Goal: Communication & Community: Share content

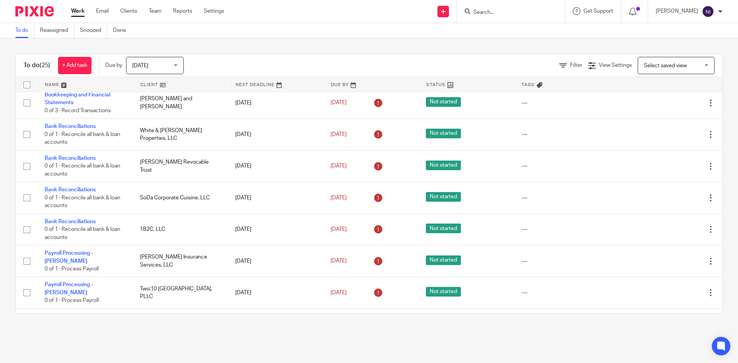
scroll to position [384, 0]
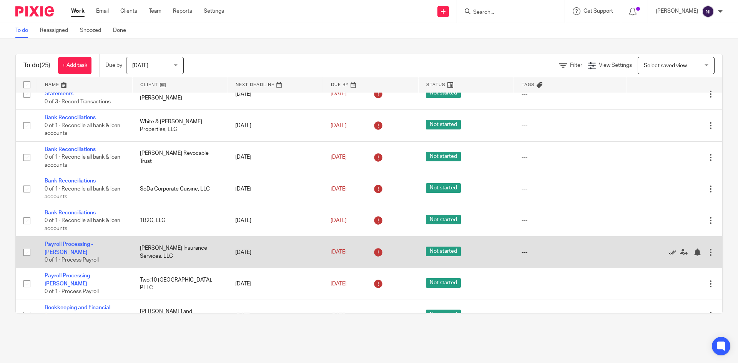
click at [668, 249] on icon at bounding box center [672, 253] width 8 height 8
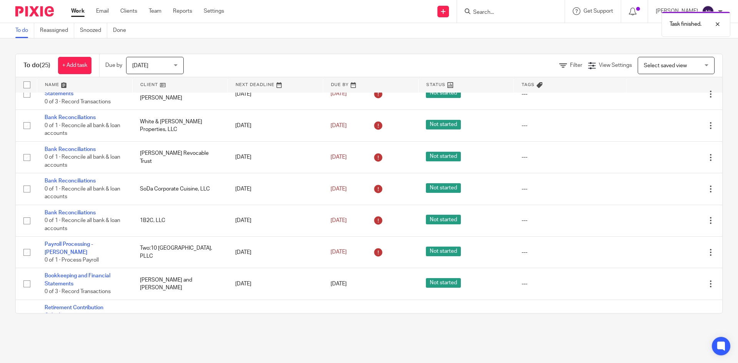
click at [668, 249] on icon at bounding box center [672, 253] width 8 height 8
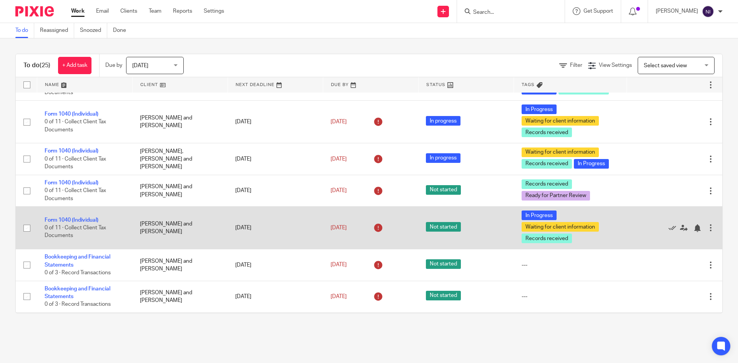
scroll to position [0, 0]
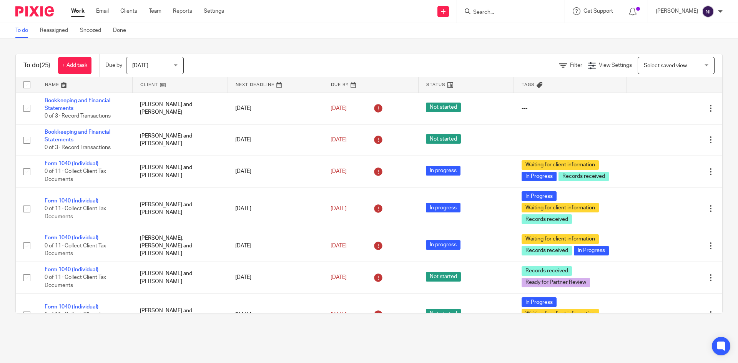
click at [515, 13] on input "Search" at bounding box center [506, 12] width 69 height 7
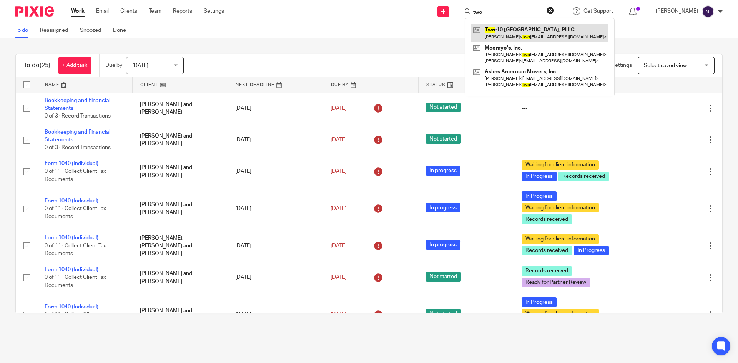
type input "two"
click at [527, 37] on link at bounding box center [540, 33] width 138 height 18
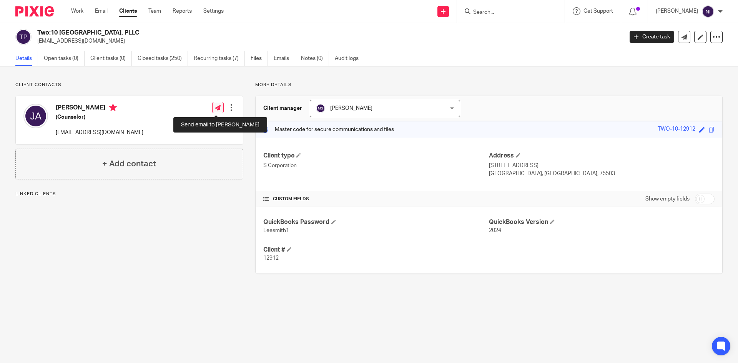
click at [215, 108] on icon at bounding box center [218, 108] width 6 height 6
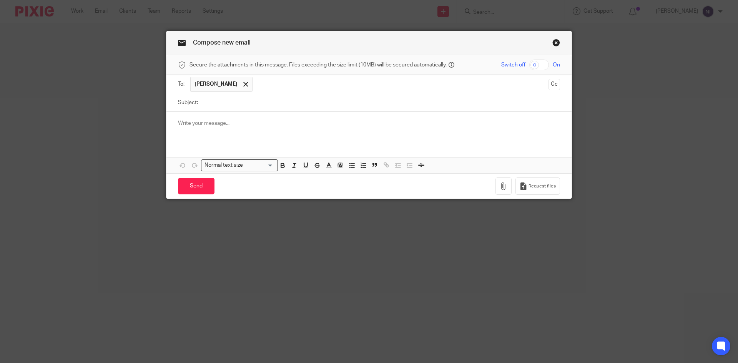
click at [532, 63] on input "checkbox" at bounding box center [539, 65] width 20 height 11
checkbox input "true"
click at [499, 189] on icon "button" at bounding box center [503, 187] width 8 height 8
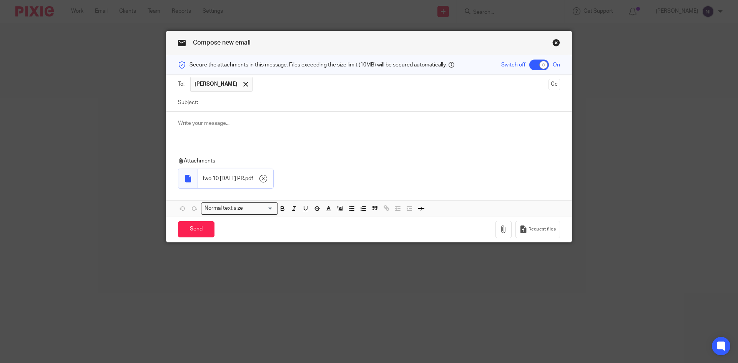
click at [202, 102] on input "Subject:" at bounding box center [381, 102] width 358 height 17
type input "September 19 2025 PR"
click at [189, 222] on input "Send" at bounding box center [196, 229] width 37 height 17
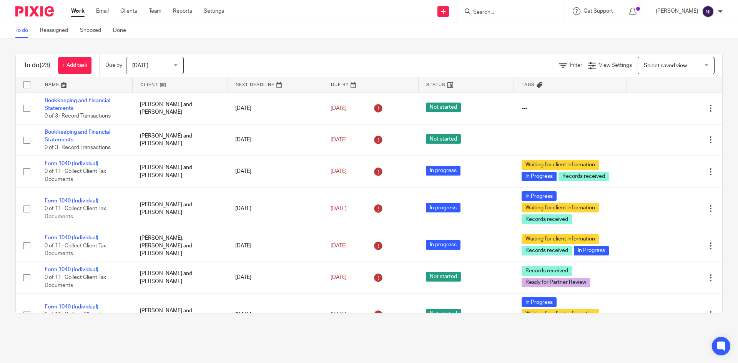
click at [509, 9] on form at bounding box center [513, 12] width 82 height 10
click at [509, 9] on input "Search" at bounding box center [506, 12] width 69 height 7
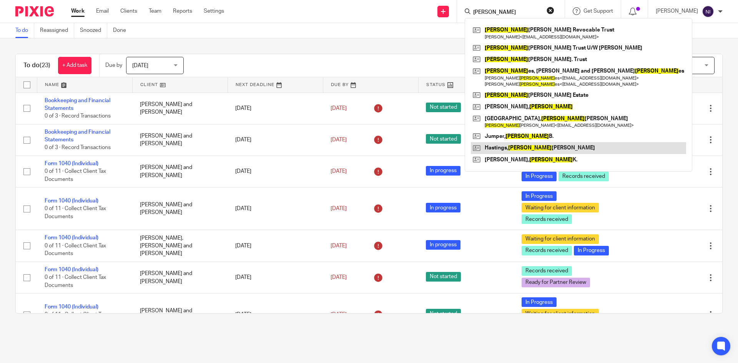
type input "[PERSON_NAME]"
click at [542, 145] on link at bounding box center [578, 148] width 215 height 12
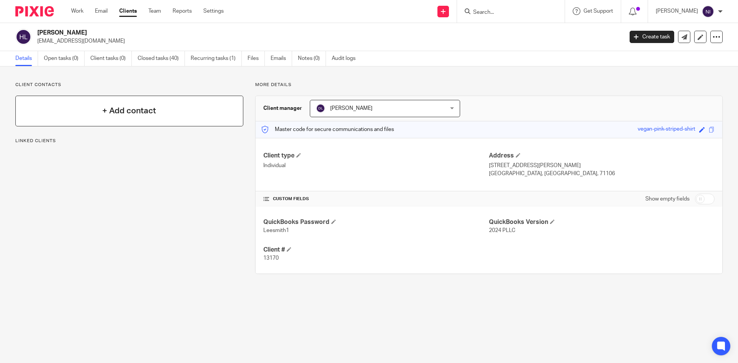
click at [169, 111] on div "+ Add contact" at bounding box center [129, 111] width 228 height 31
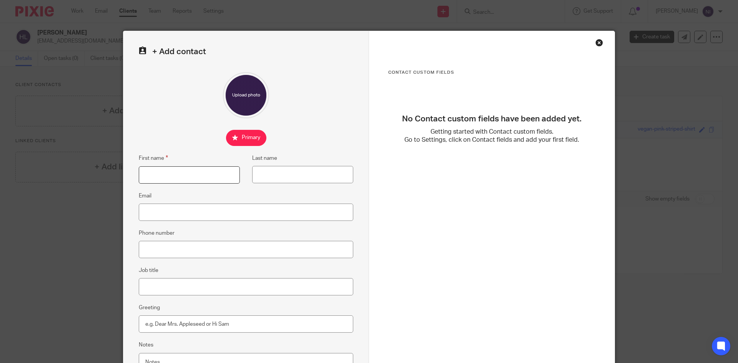
click at [182, 178] on input "First name" at bounding box center [189, 174] width 101 height 17
type input "Mary Laura"
type input "Hastings"
click at [163, 214] on input "Email" at bounding box center [246, 212] width 214 height 17
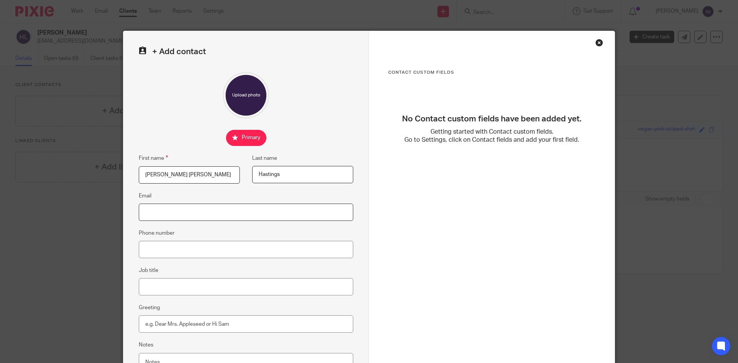
paste input "Mary Laura Hastings <marylhastings@gmail.com>"
click at [195, 212] on input "Mary Laura Hastings <marylhastings@gmail.com>" at bounding box center [246, 212] width 214 height 17
click at [221, 217] on input "marylhastings@gmail.com>" at bounding box center [246, 212] width 214 height 17
type input "marylhastings@gmail.com"
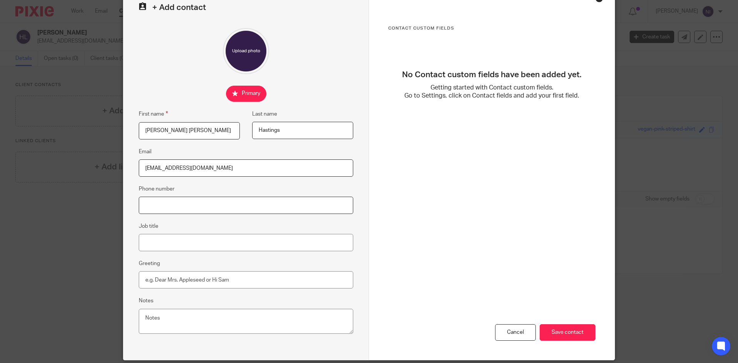
scroll to position [72, 0]
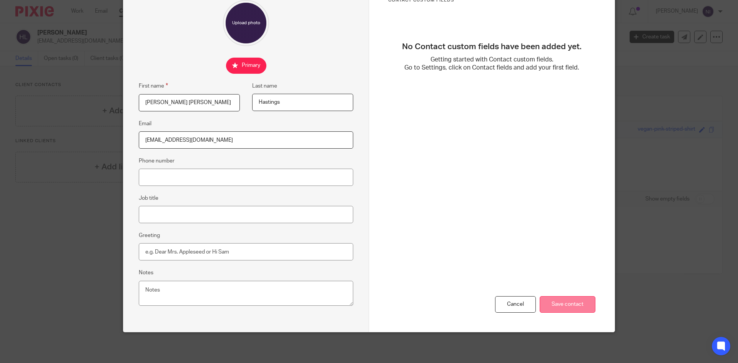
click at [581, 309] on input "Save contact" at bounding box center [567, 304] width 56 height 17
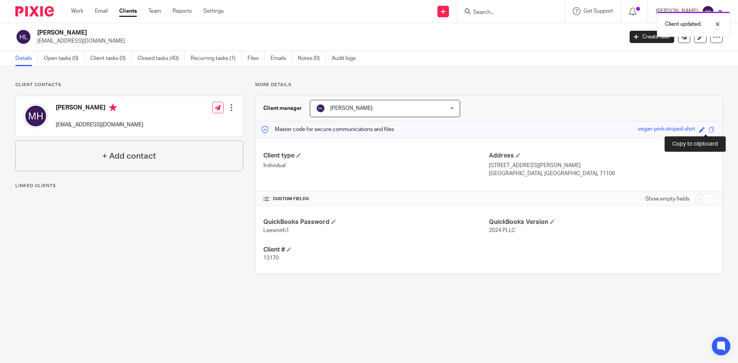
click at [709, 131] on span at bounding box center [712, 130] width 6 height 6
click at [699, 131] on span at bounding box center [702, 130] width 6 height 6
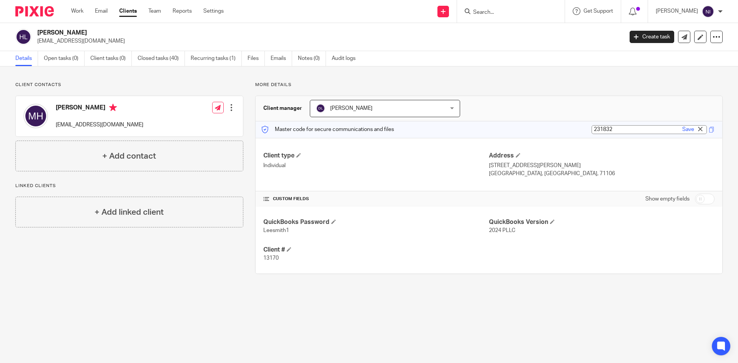
type input "231832"
click at [682, 129] on link "Save" at bounding box center [688, 130] width 12 height 8
type input "231832"
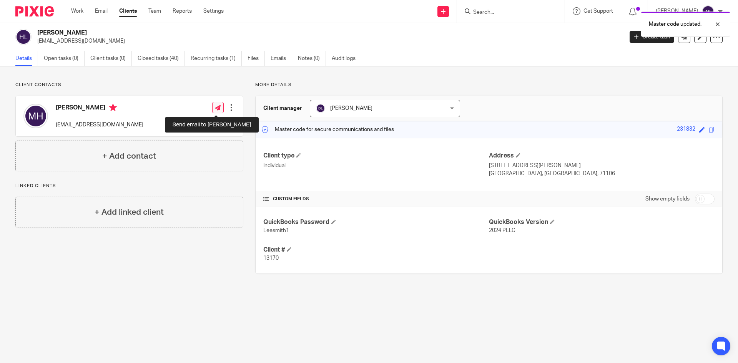
click at [216, 108] on icon at bounding box center [218, 108] width 6 height 6
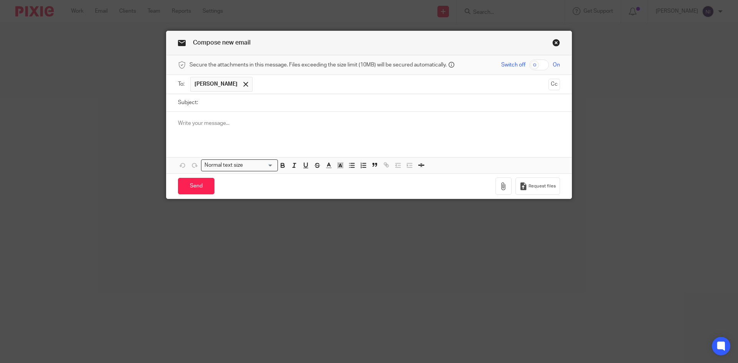
click at [532, 64] on input "checkbox" at bounding box center [539, 65] width 20 height 11
checkbox input "true"
click at [503, 188] on icon "button" at bounding box center [503, 187] width 8 height 8
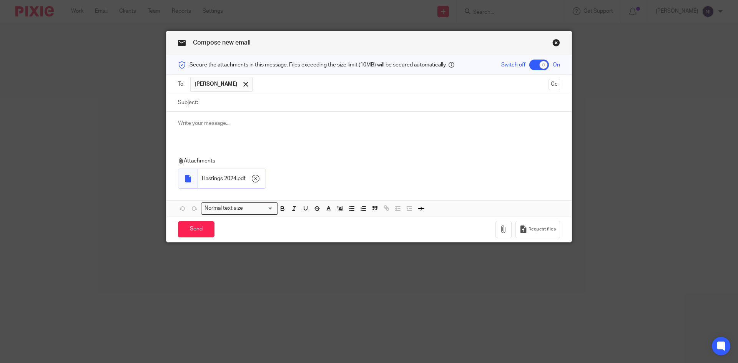
click at [209, 103] on input "Subject:" at bounding box center [381, 102] width 358 height 17
type input "2024 W-2 and Schedule K-1"
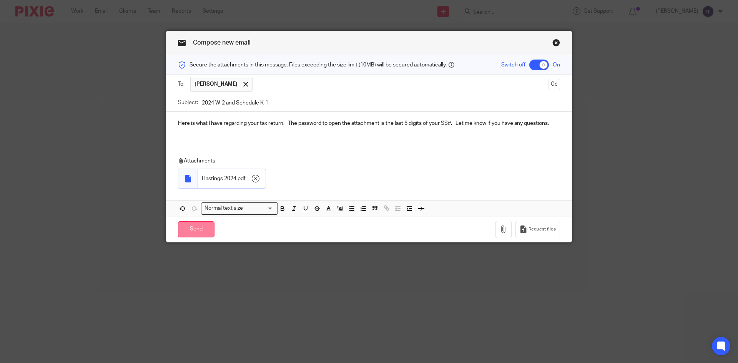
click at [192, 227] on input "Send" at bounding box center [196, 229] width 37 height 17
